Goal: Task Accomplishment & Management: Complete application form

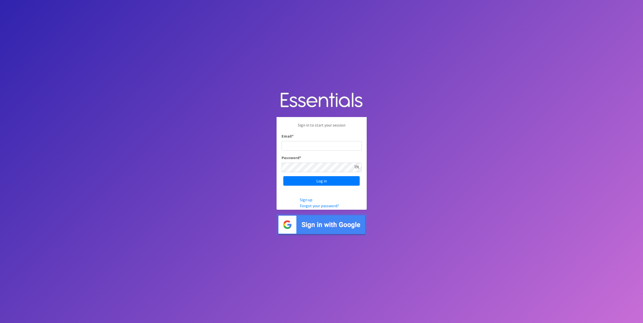
click at [311, 145] on input "Email *" at bounding box center [322, 146] width 80 height 10
click at [474, 135] on body "Sign in to start your session Email * Password * Log in Sign up Forgot your pas…" at bounding box center [321, 161] width 643 height 323
click at [322, 205] on link "Forgot your password?" at bounding box center [319, 205] width 39 height 5
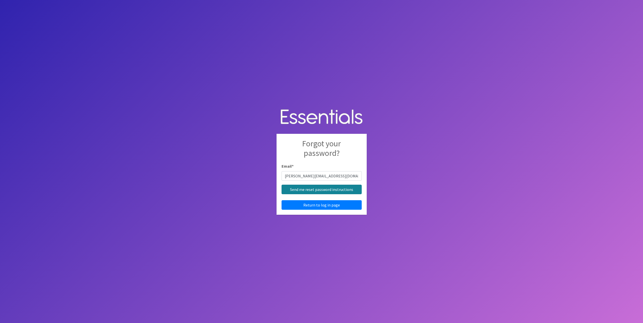
type input "[PERSON_NAME][EMAIL_ADDRESS][DOMAIN_NAME]"
click at [314, 190] on input "Send me reset password instructions" at bounding box center [322, 190] width 80 height 10
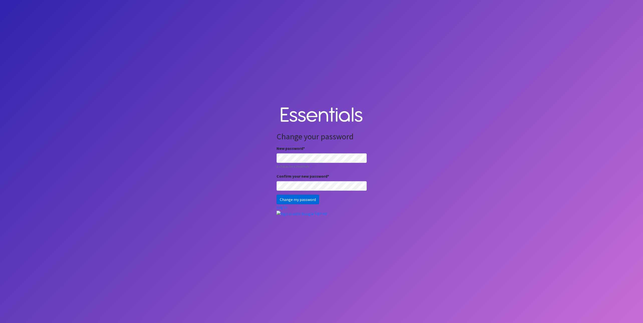
click at [303, 200] on input "Change my password" at bounding box center [298, 200] width 43 height 10
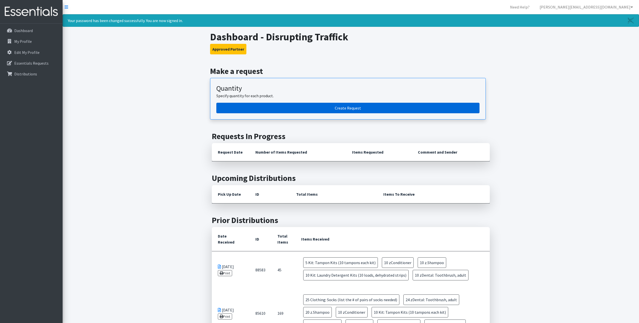
click at [350, 108] on link "Create Request" at bounding box center [347, 108] width 263 height 11
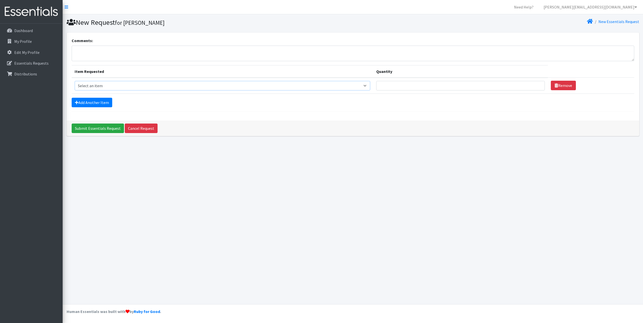
click at [104, 86] on select "Select an item Cleanse: Bar soap Clothing: Socks (list the # of pairs of socks …" at bounding box center [223, 86] width 296 height 10
